Goal: Register for event/course

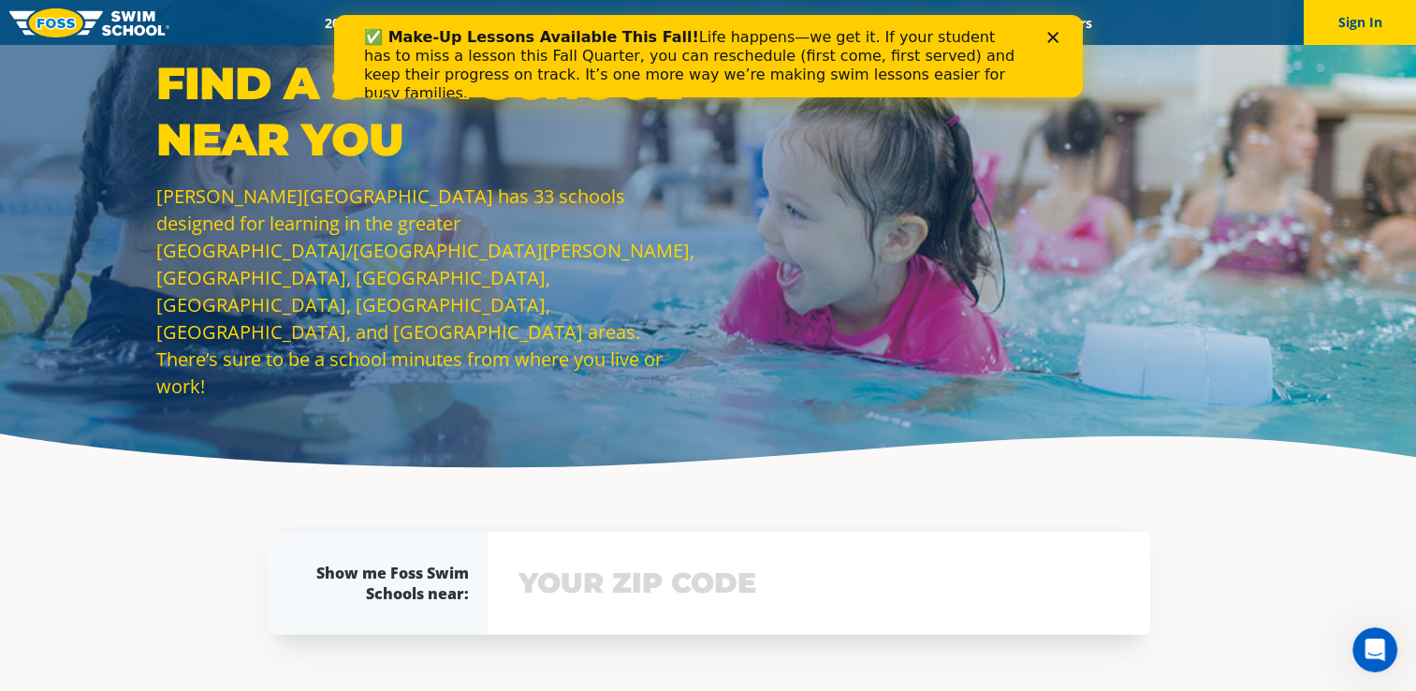
click at [1050, 37] on icon "Close" at bounding box center [1052, 37] width 11 height 11
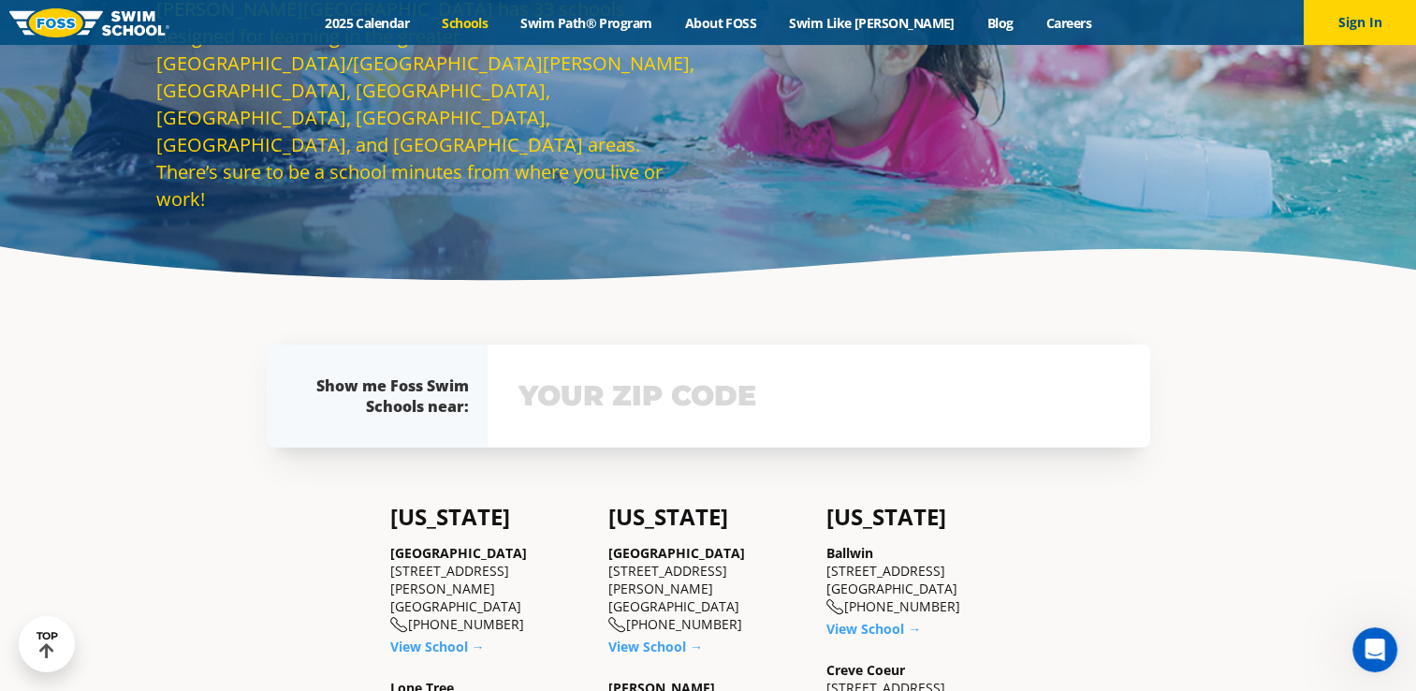
click at [614, 391] on input "text" at bounding box center [819, 396] width 610 height 54
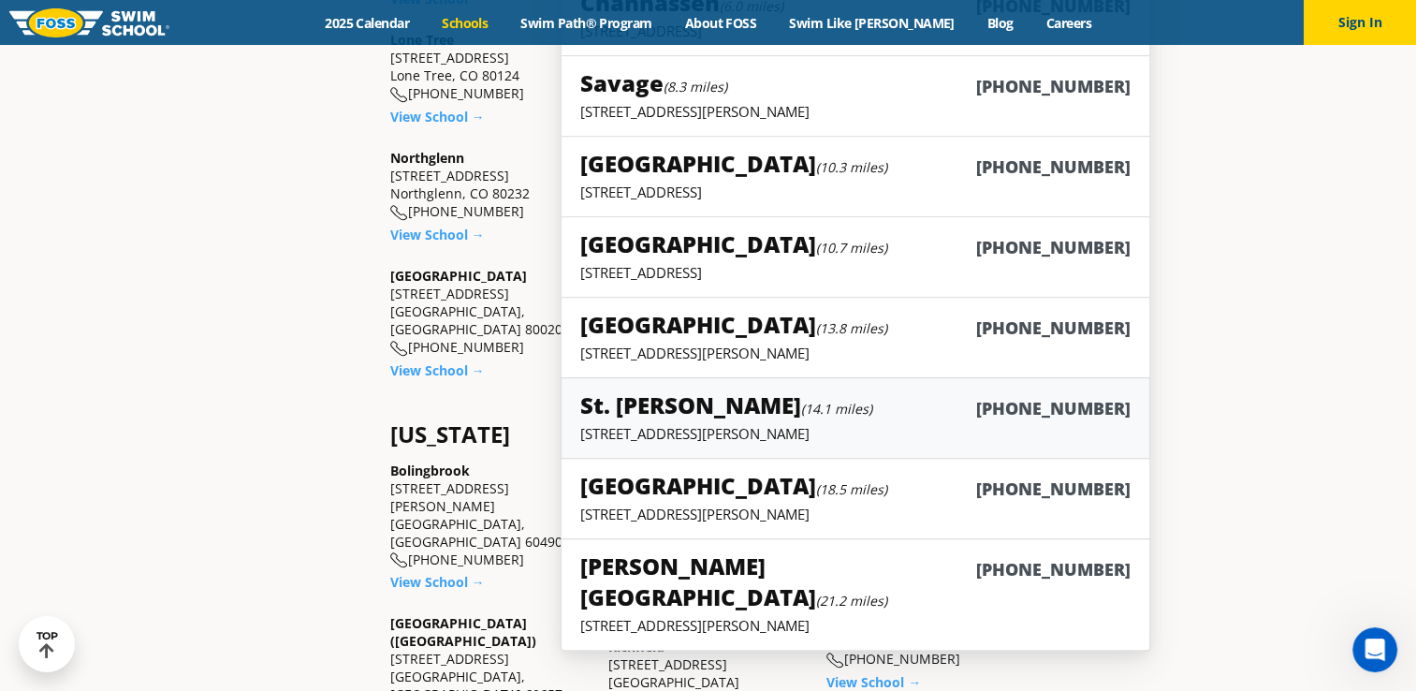
scroll to position [438, 0]
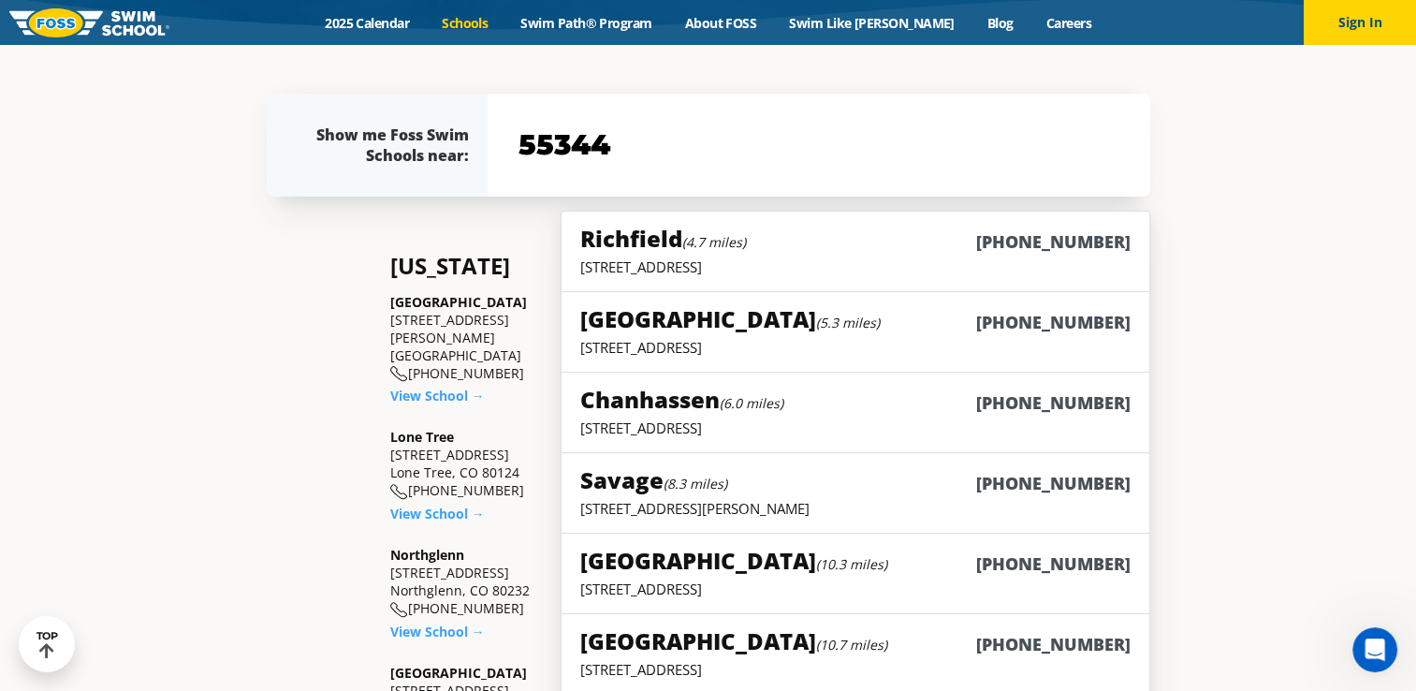
type input "55344"
click at [773, 255] on div "Richfield (4.7 miles) (952) 592-3677" at bounding box center [854, 240] width 549 height 35
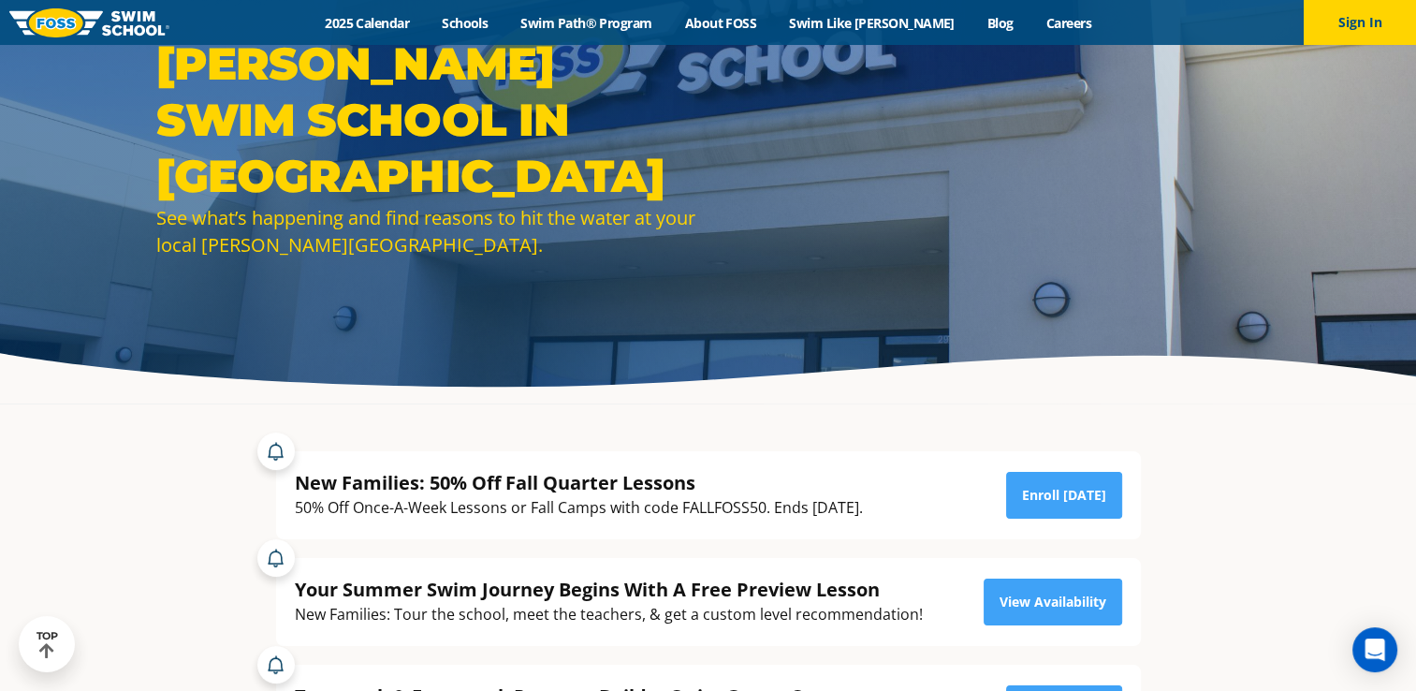
scroll to position [281, 0]
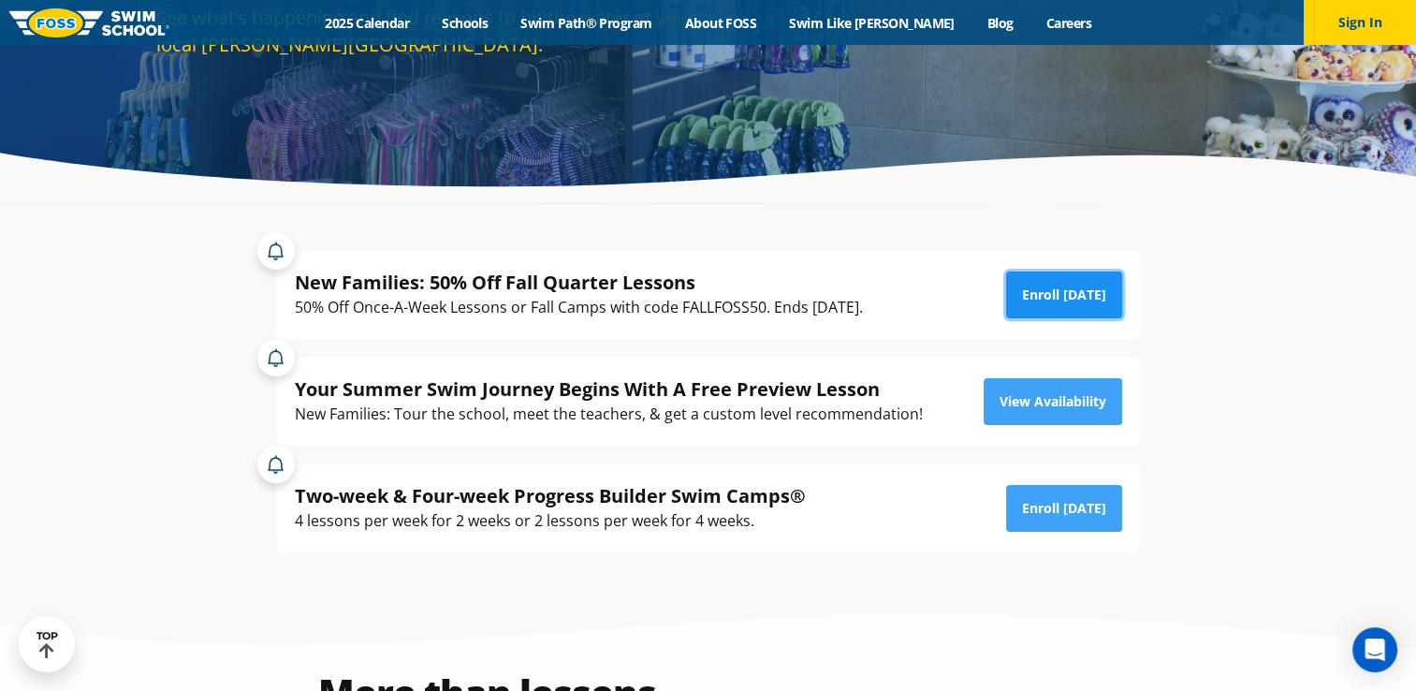
click at [1060, 301] on link "Enroll [DATE]" at bounding box center [1064, 294] width 116 height 47
